Goal: Task Accomplishment & Management: Manage account settings

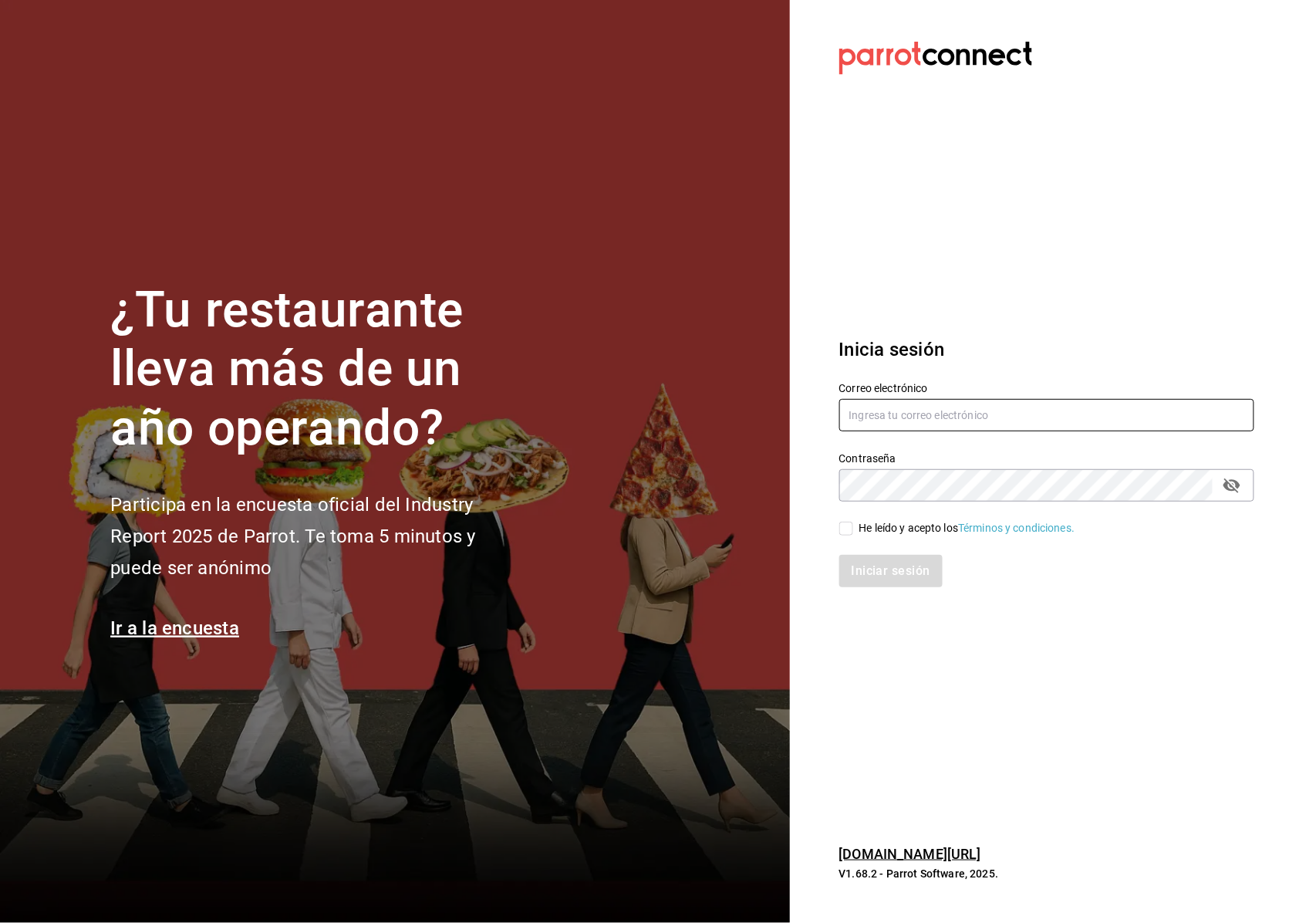
click at [890, 422] on input "text" at bounding box center [1047, 415] width 415 height 32
type input "H"
type input "M"
type input "[EMAIL_ADDRESS][DOMAIN_NAME]"
click at [834, 482] on section "Datos incorrectos. Verifica que tu Correo o Contraseña [PERSON_NAME] escritos. …" at bounding box center [1040, 462] width 501 height 923
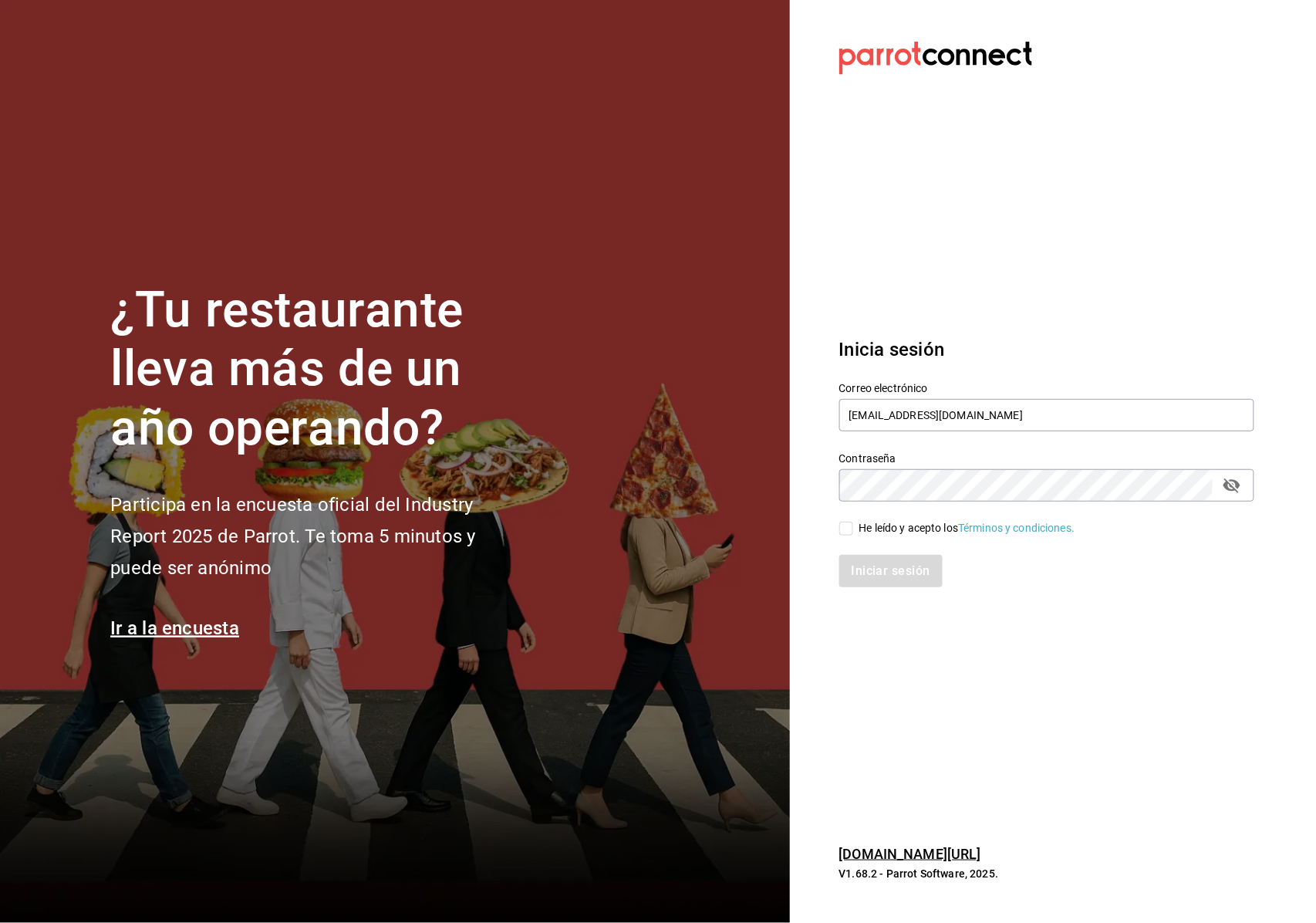
click at [833, 497] on div "Contraseña Contraseña" at bounding box center [1037, 467] width 433 height 68
click at [815, 522] on section "Datos incorrectos. Verifica que tu Correo o Contraseña [PERSON_NAME] escritos. …" at bounding box center [1040, 462] width 501 height 923
click at [825, 537] on section "Datos incorrectos. Verifica que tu Correo o Contraseña [PERSON_NAME] escritos. …" at bounding box center [1040, 462] width 501 height 923
click at [830, 543] on div "Iniciar sesión" at bounding box center [1037, 561] width 433 height 51
click at [833, 528] on div "Correo electrónico [EMAIL_ADDRESS][DOMAIN_NAME] Contraseña Contraseña He leído …" at bounding box center [1037, 476] width 433 height 225
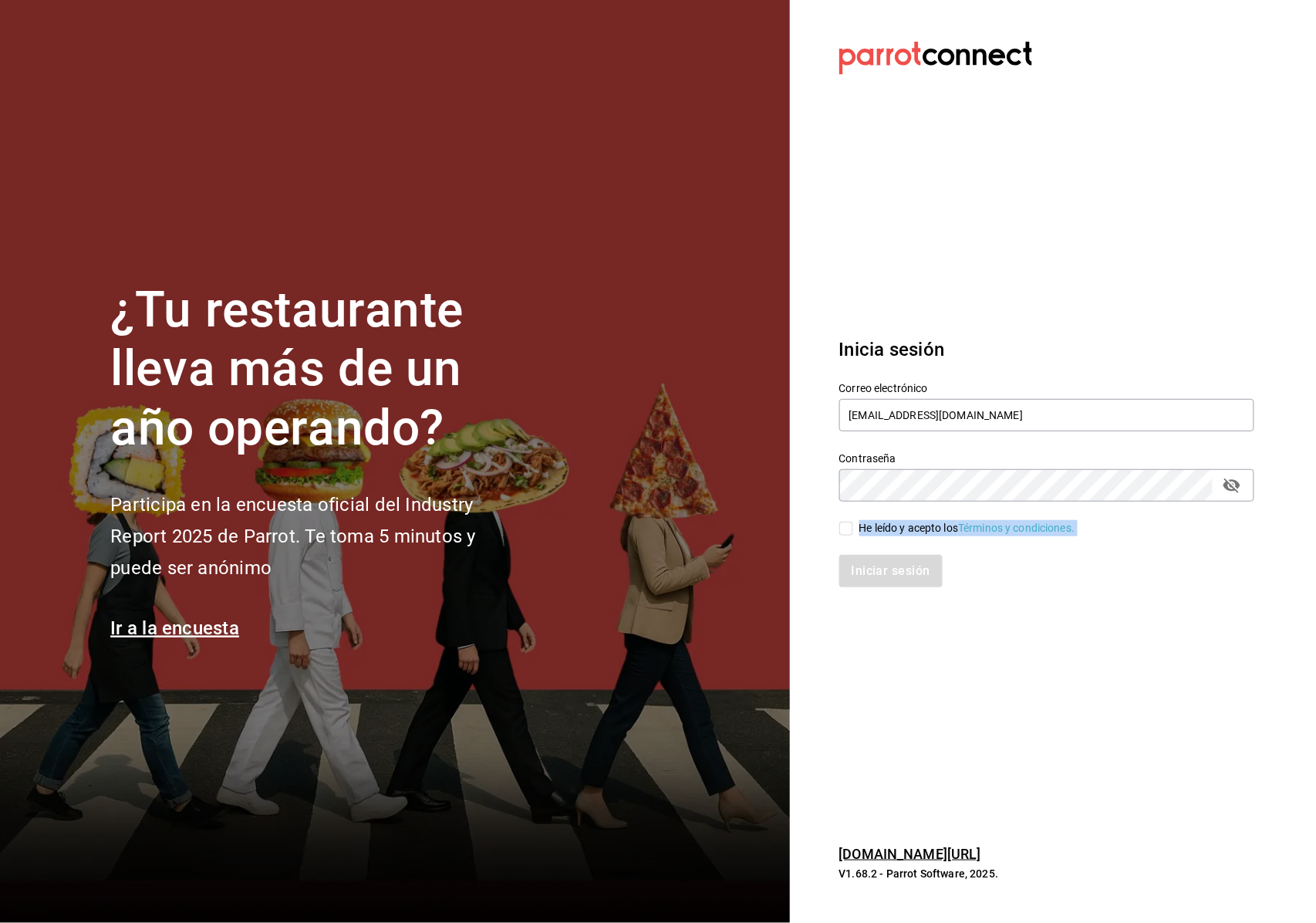
click at [842, 529] on input "He leído y acepto los Términos y condiciones." at bounding box center [846, 528] width 14 height 14
checkbox input "true"
click at [847, 569] on button "Iniciar sesión" at bounding box center [892, 570] width 105 height 32
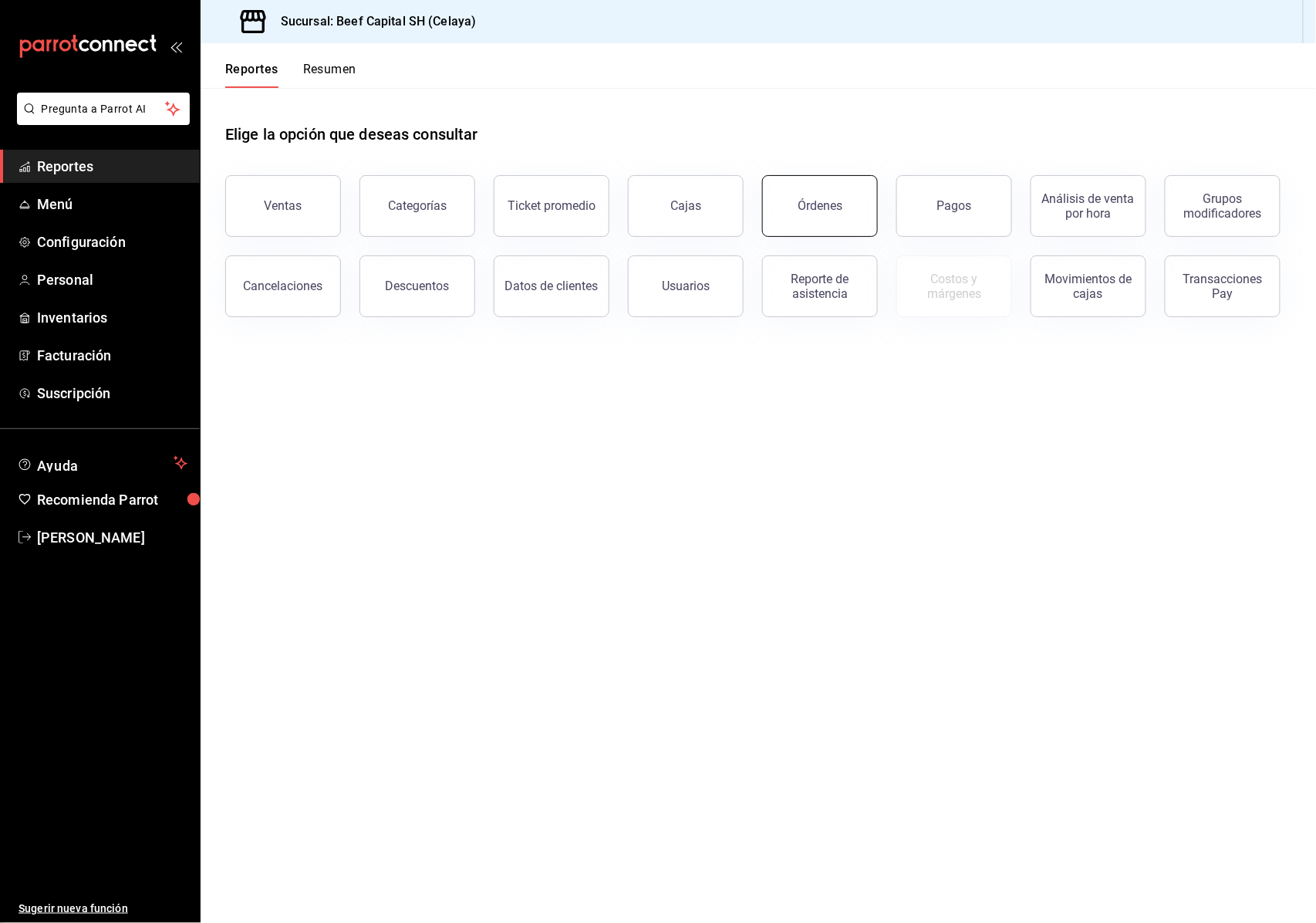
click at [834, 204] on div "Órdenes" at bounding box center [820, 206] width 45 height 15
